Goal: Task Accomplishment & Management: Manage account settings

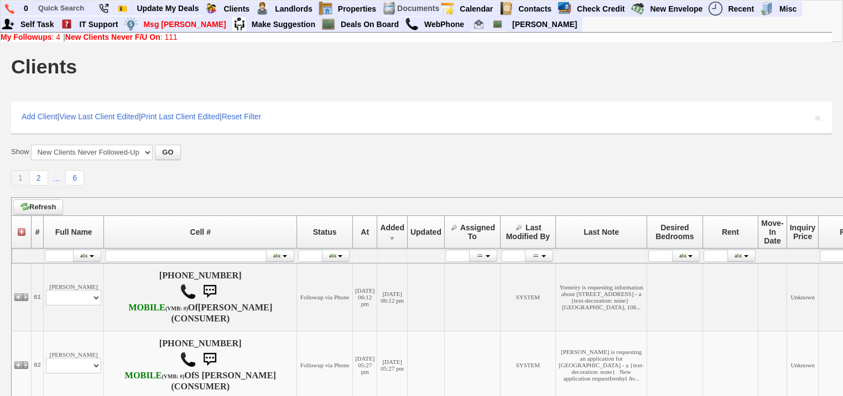
click at [172, 38] on link "New Clients Never F/U On : 111" at bounding box center [121, 37] width 112 height 9
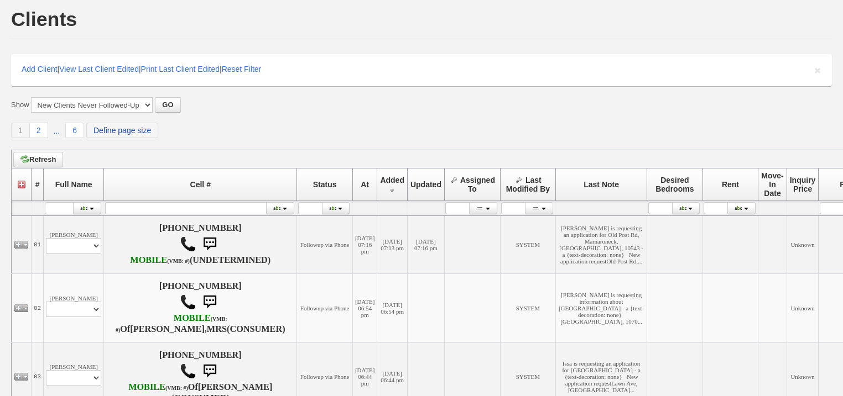
scroll to position [44, 0]
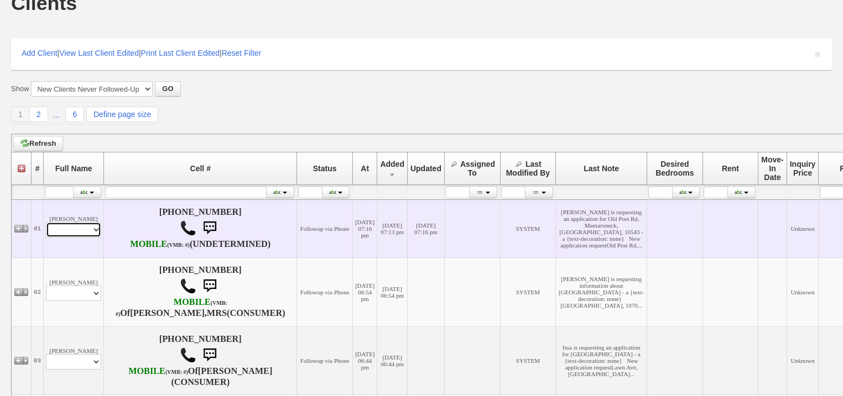
click at [88, 238] on select "Profile Edit Print Email Externally (Will Not Be Tracked In CRM) Closed Deals" at bounding box center [73, 229] width 55 height 15
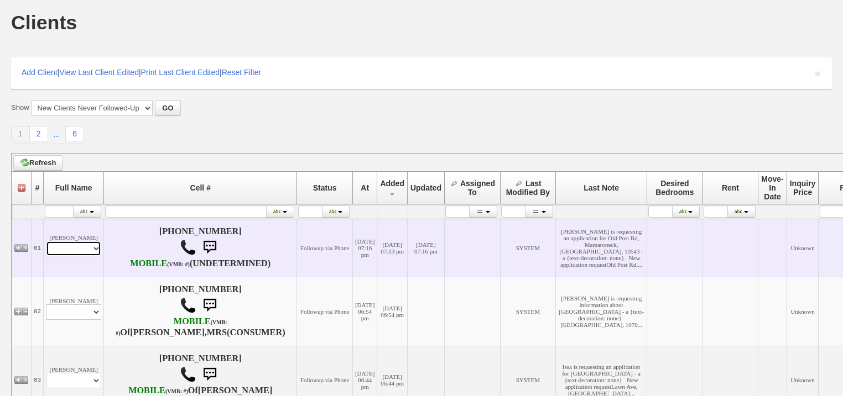
scroll to position [64, 0]
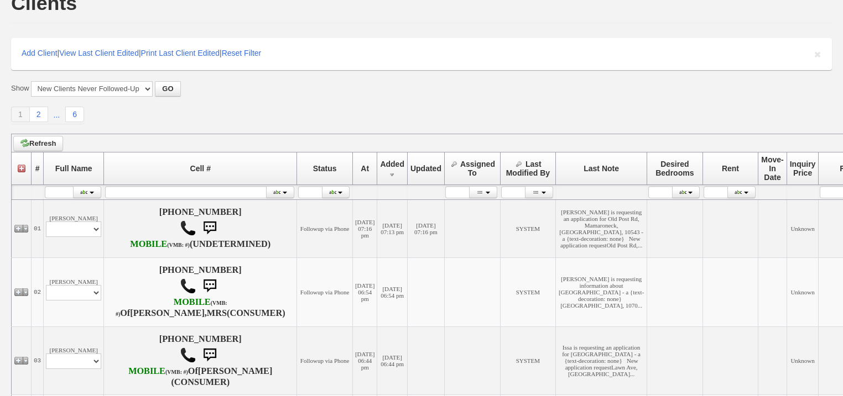
click at [267, 98] on div "Show All New Clients Never Followed-Up On -------------------------------------…" at bounding box center [421, 102] width 820 height 43
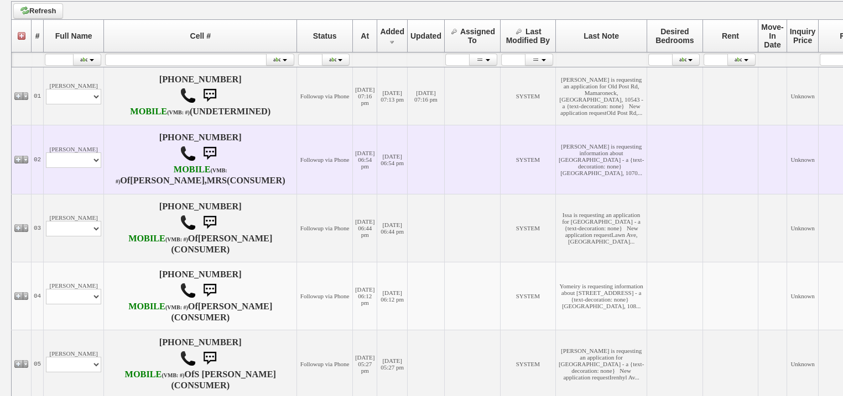
scroll to position [0, 0]
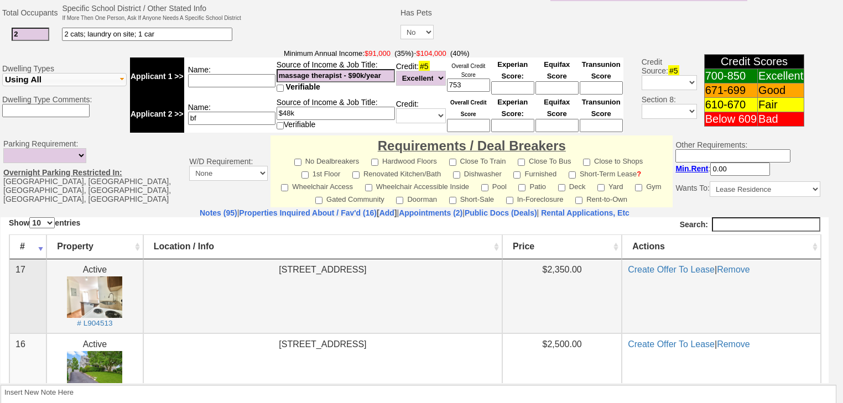
scroll to position [489, 0]
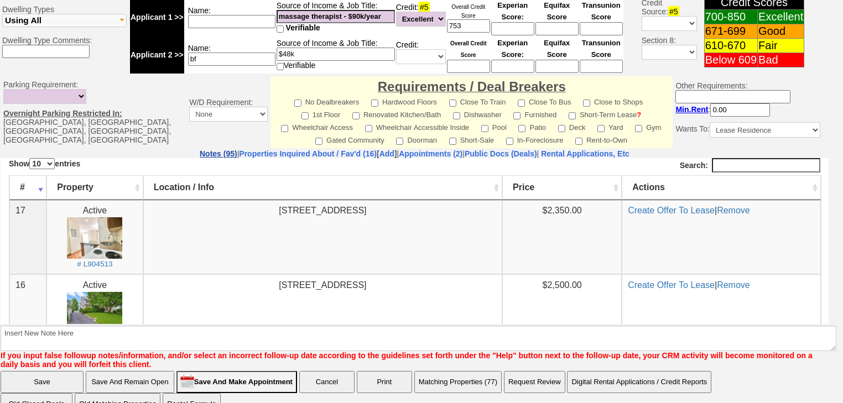
click at [200, 149] on link "Notes (95)" at bounding box center [219, 153] width 38 height 9
